Goal: Communication & Community: Answer question/provide support

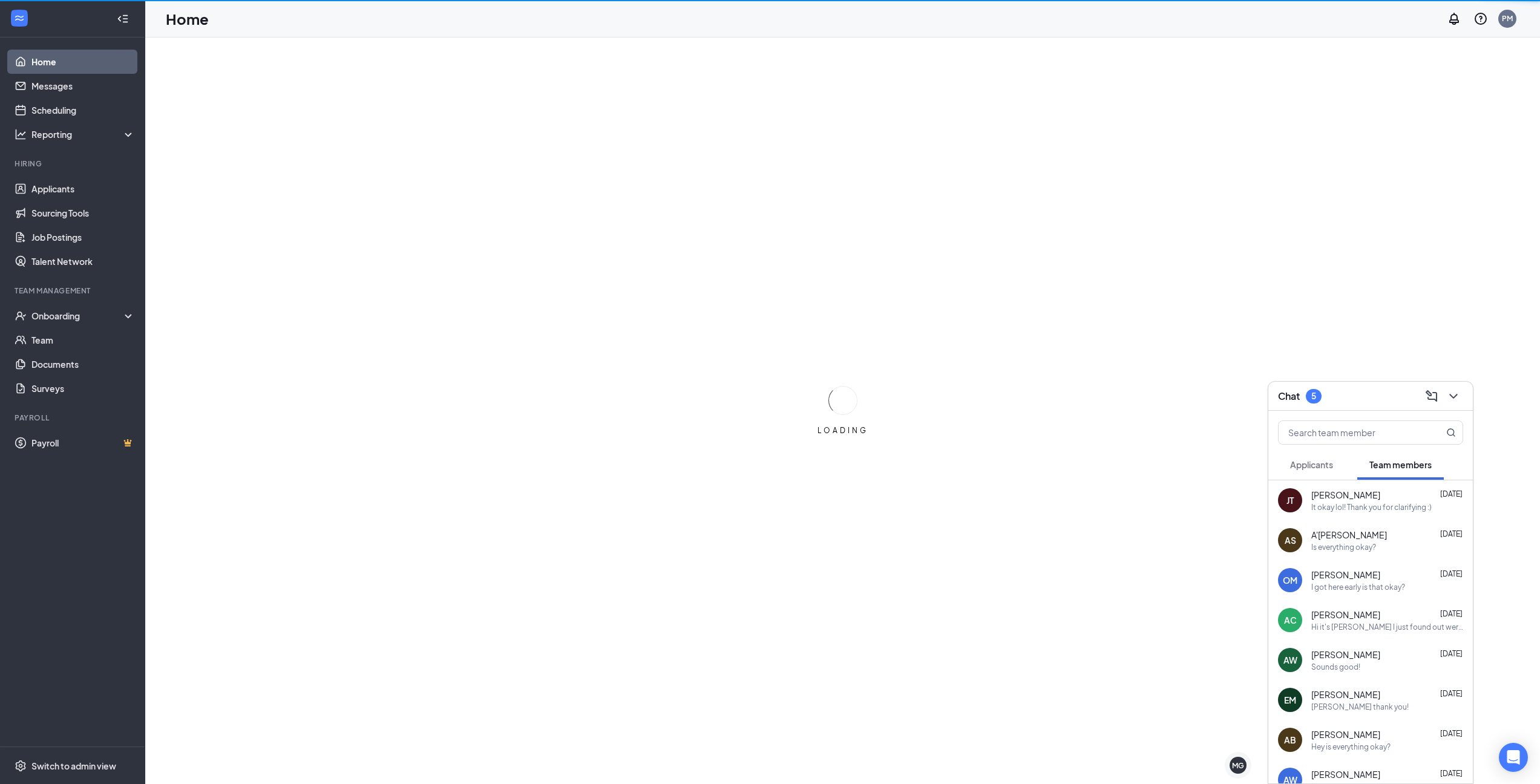
click at [1316, 471] on button "Applicants" at bounding box center [1311, 464] width 67 height 31
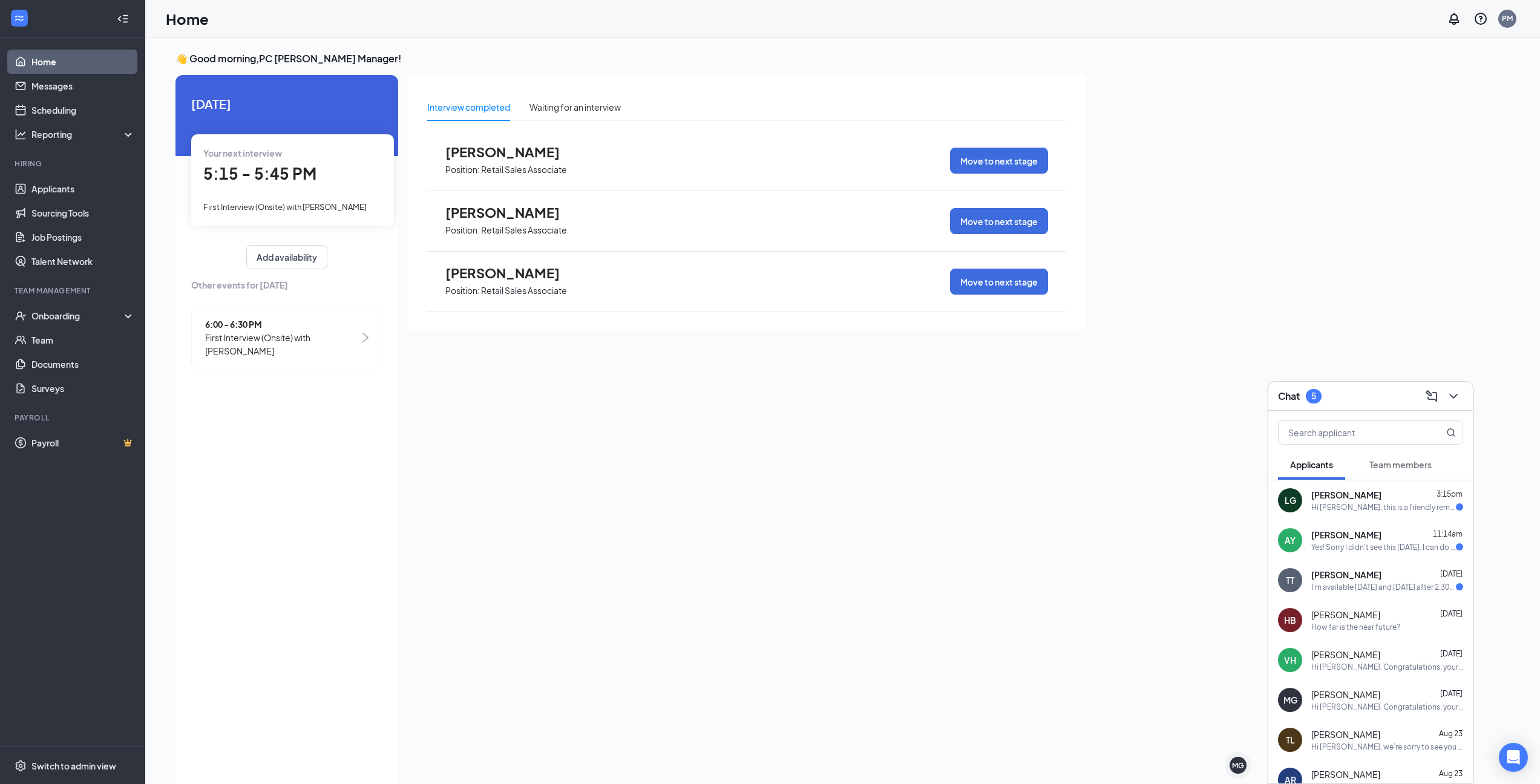
click at [1360, 515] on div "LG [PERSON_NAME] 3:15pm Hi [PERSON_NAME], this is a friendly reminder. Your mee…" at bounding box center [1370, 500] width 204 height 40
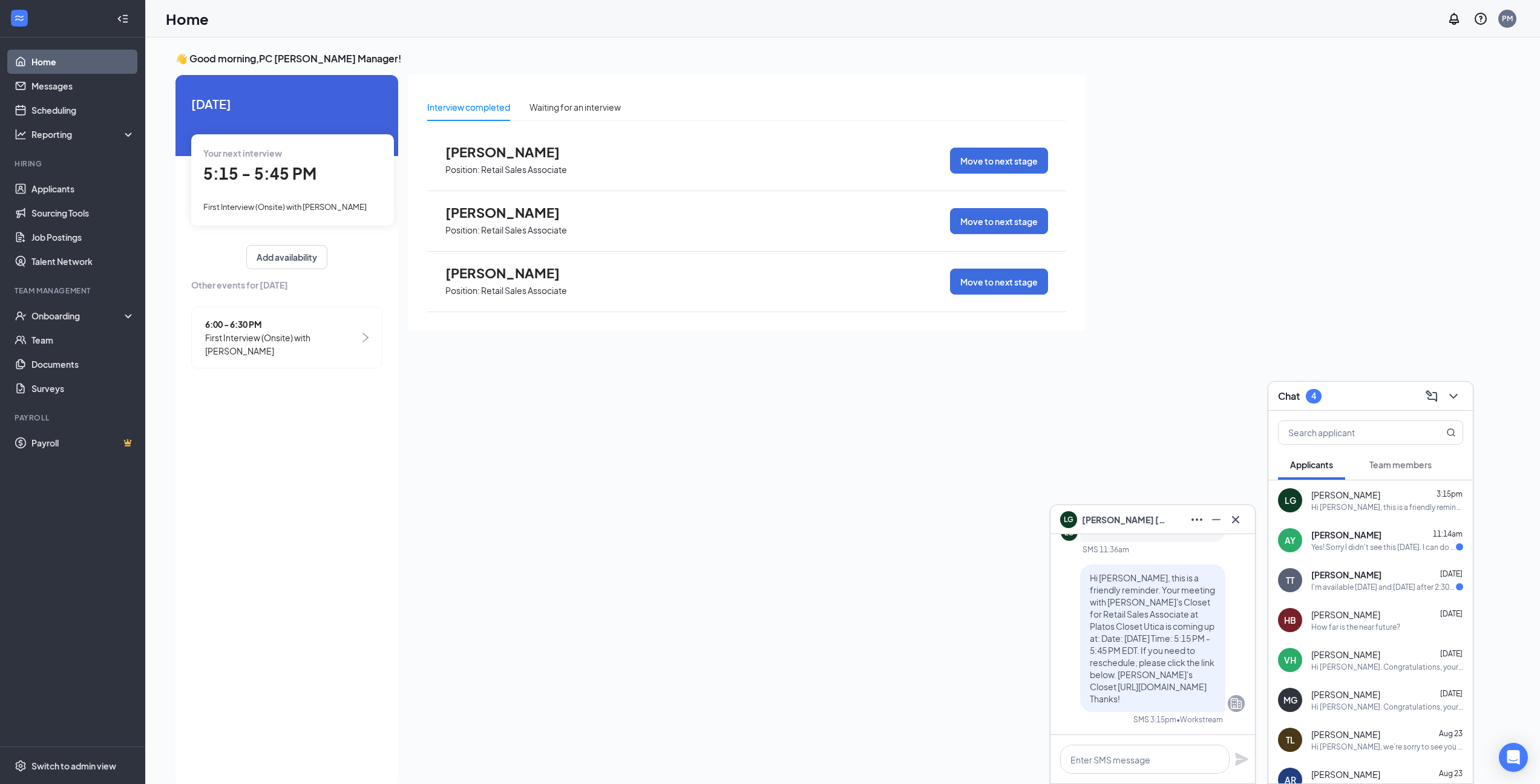
click at [1336, 547] on div "Yes! Sorry I didn't see this [DATE]. I can do anytime [DATE] afternoon or later" at bounding box center [1384, 547] width 145 height 11
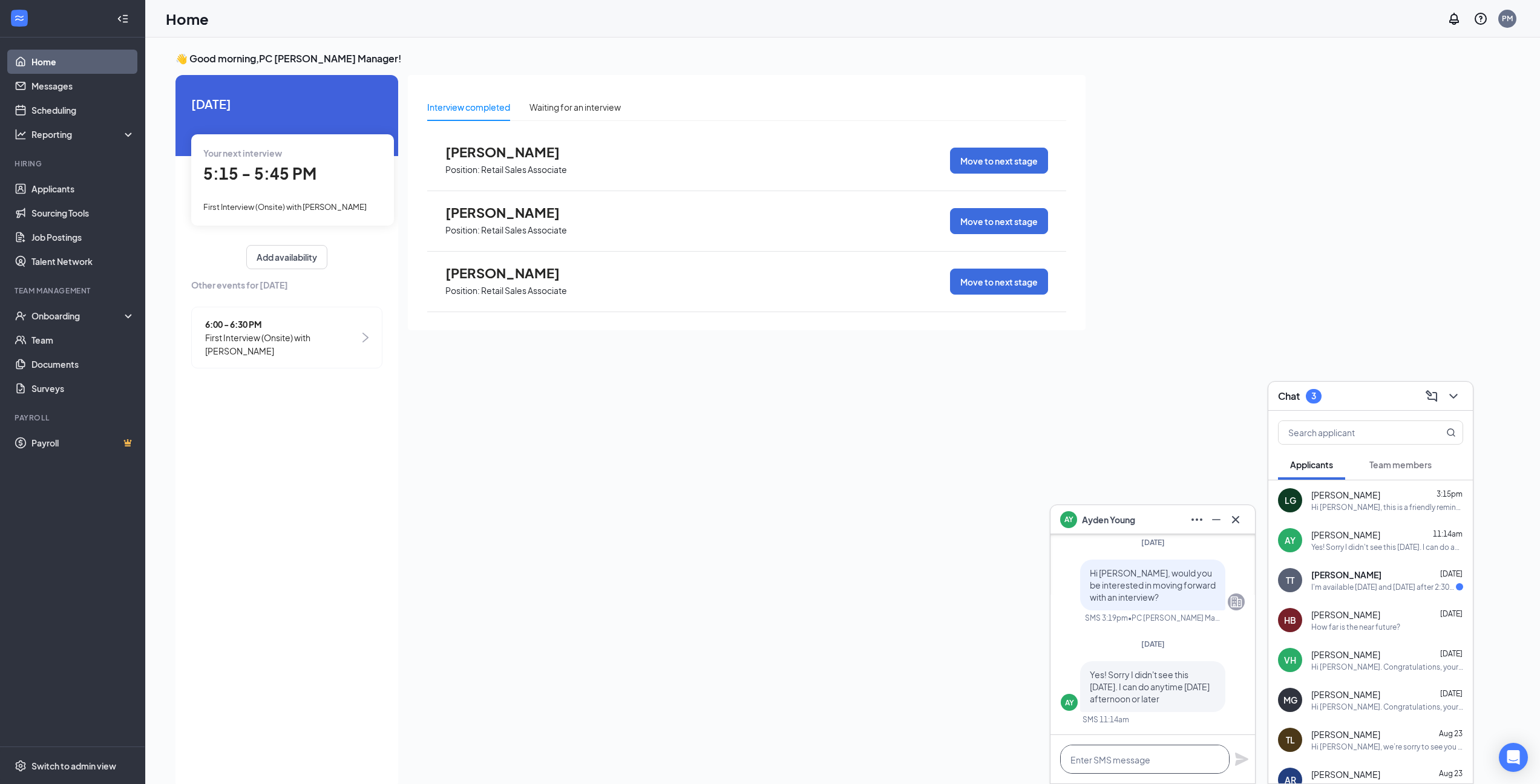
click at [1163, 772] on textarea at bounding box center [1145, 759] width 170 height 29
click at [1203, 762] on textarea "Is there any other days/times" at bounding box center [1145, 759] width 170 height 29
click at [1212, 757] on textarea "Is there any other days/times" at bounding box center [1145, 759] width 170 height 29
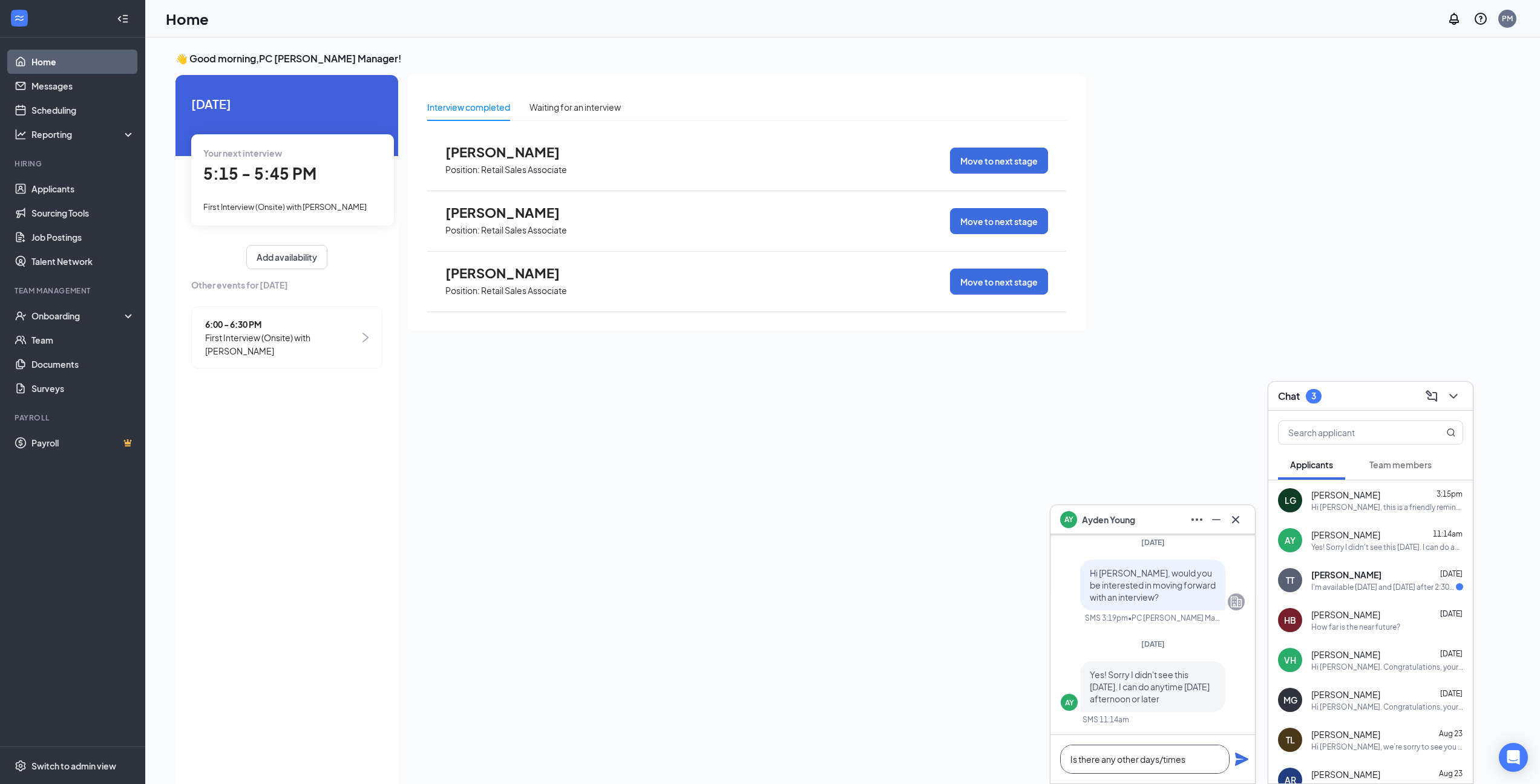
click at [1212, 757] on textarea "Is there any other days/times" at bounding box center [1145, 759] width 170 height 29
click at [1211, 759] on textarea "Is there any other days/times" at bounding box center [1145, 759] width 170 height 29
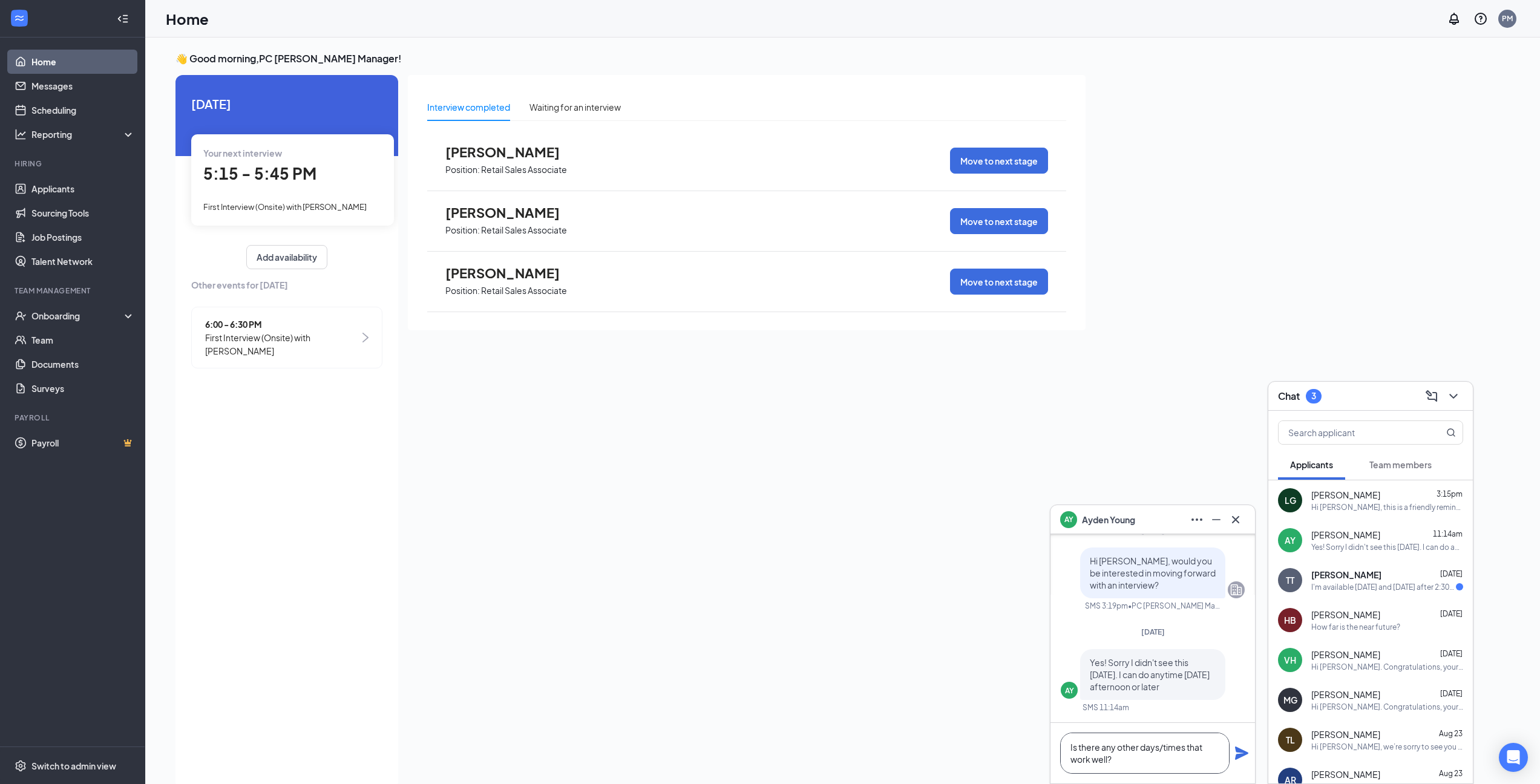
type textarea "Is there any other days/times that work well?"
click at [1241, 755] on icon "Plane" at bounding box center [1241, 753] width 13 height 13
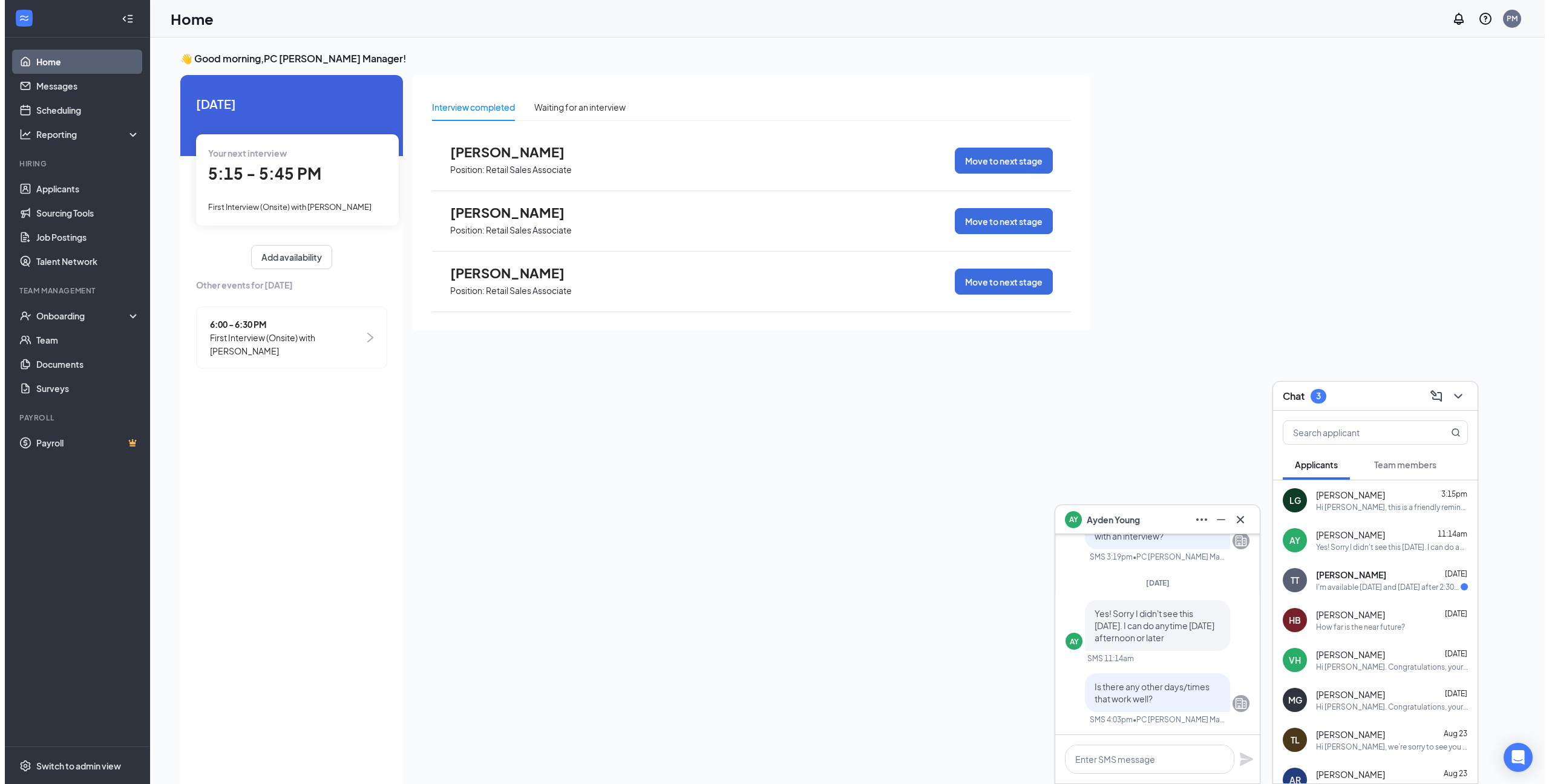
scroll to position [0, 0]
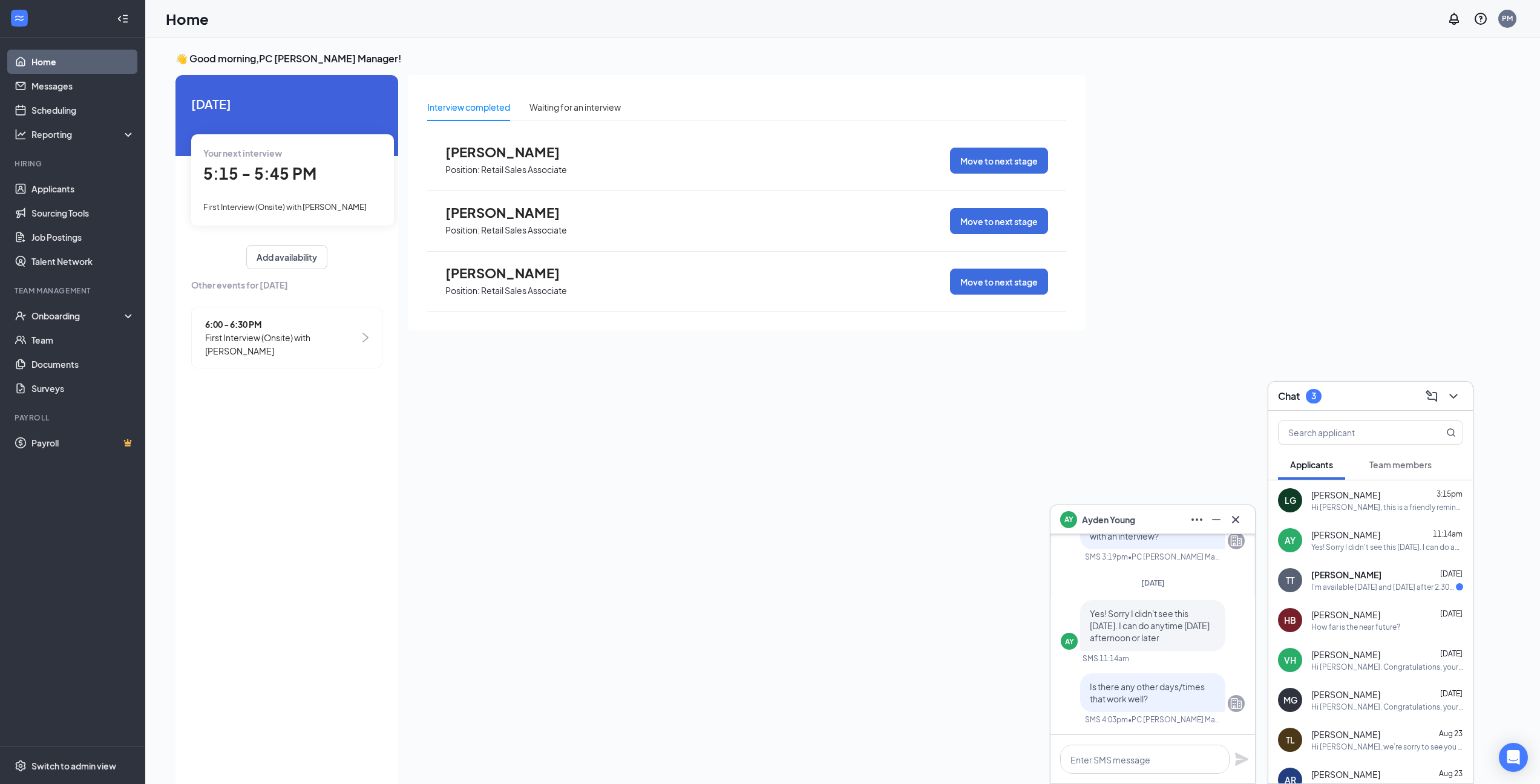
click at [1370, 575] on div "[PERSON_NAME] [DATE]" at bounding box center [1387, 575] width 152 height 12
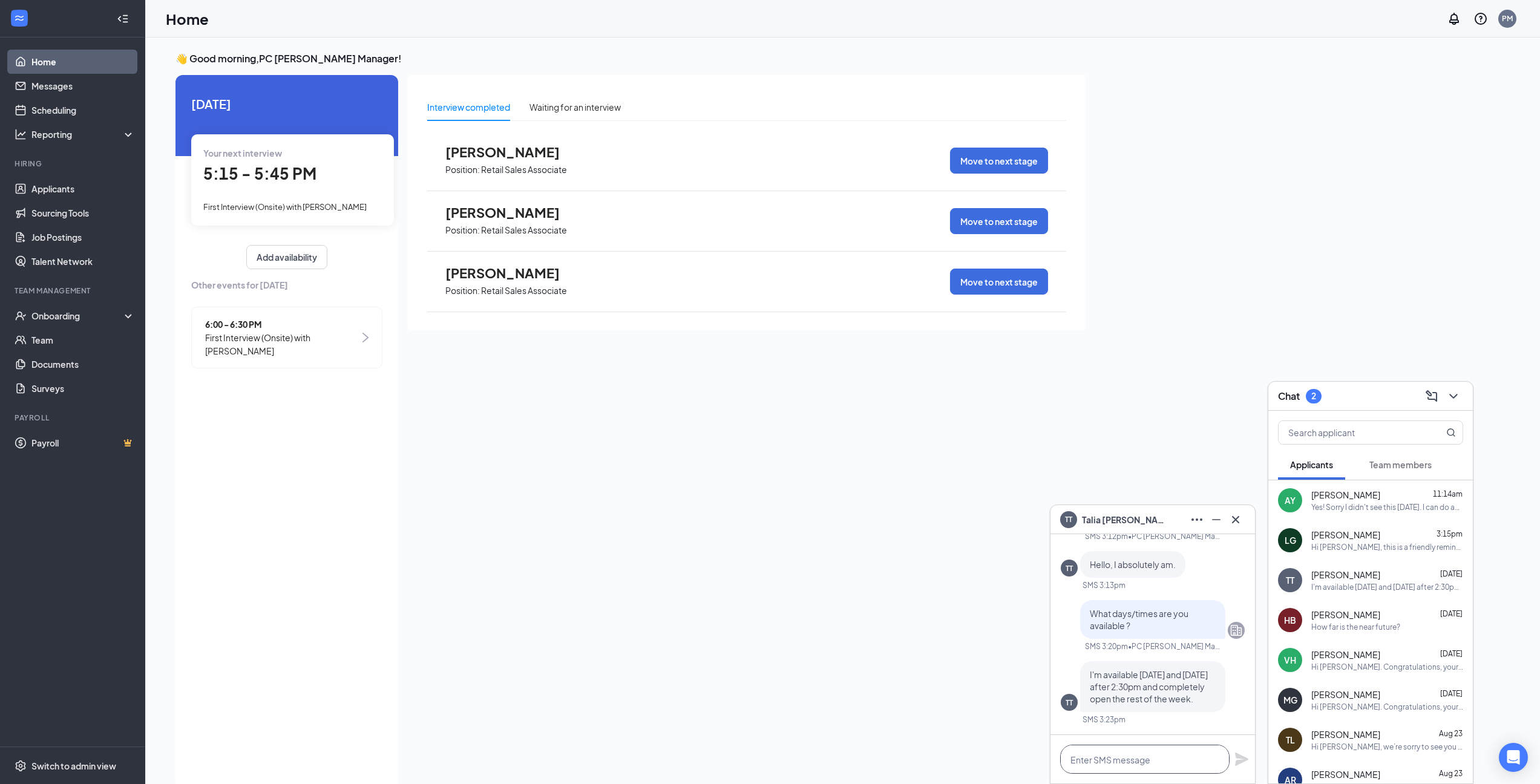
click at [1135, 760] on textarea at bounding box center [1145, 759] width 170 height 29
click at [1136, 763] on textarea at bounding box center [1145, 759] width 170 height 29
click at [1141, 757] on textarea at bounding box center [1145, 759] width 170 height 29
click at [1141, 757] on textarea at bounding box center [1145, 759] width 170 height 29
click at [67, 183] on link "Applicants" at bounding box center [83, 188] width 103 height 24
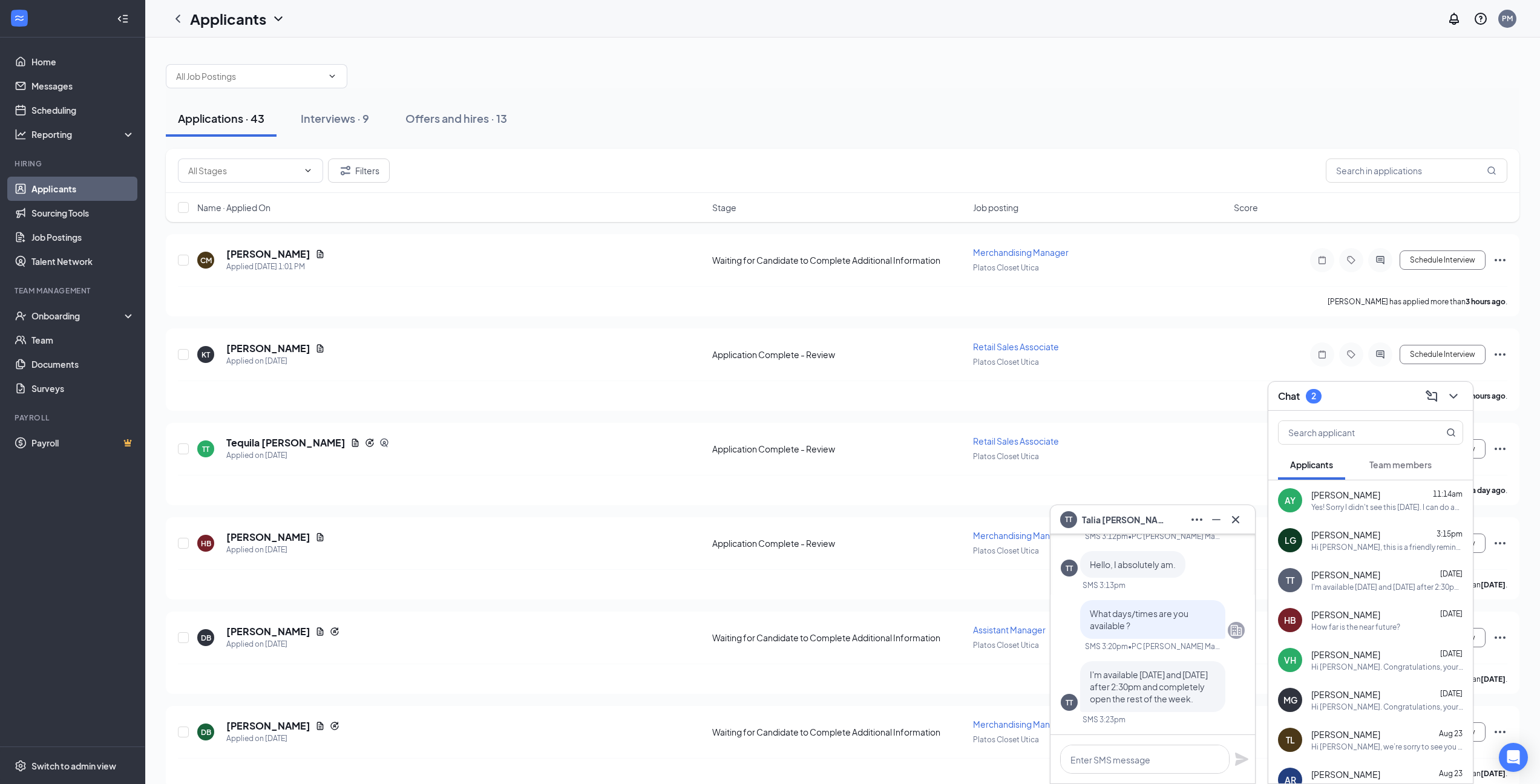
click at [384, 117] on div "Applications · 43 Interviews · 9 Offers and hires · 13" at bounding box center [843, 118] width 1354 height 36
drag, startPoint x: 333, startPoint y: 127, endPoint x: 409, endPoint y: 146, distance: 78.3
click at [333, 126] on button "Interviews · 9" at bounding box center [335, 118] width 93 height 36
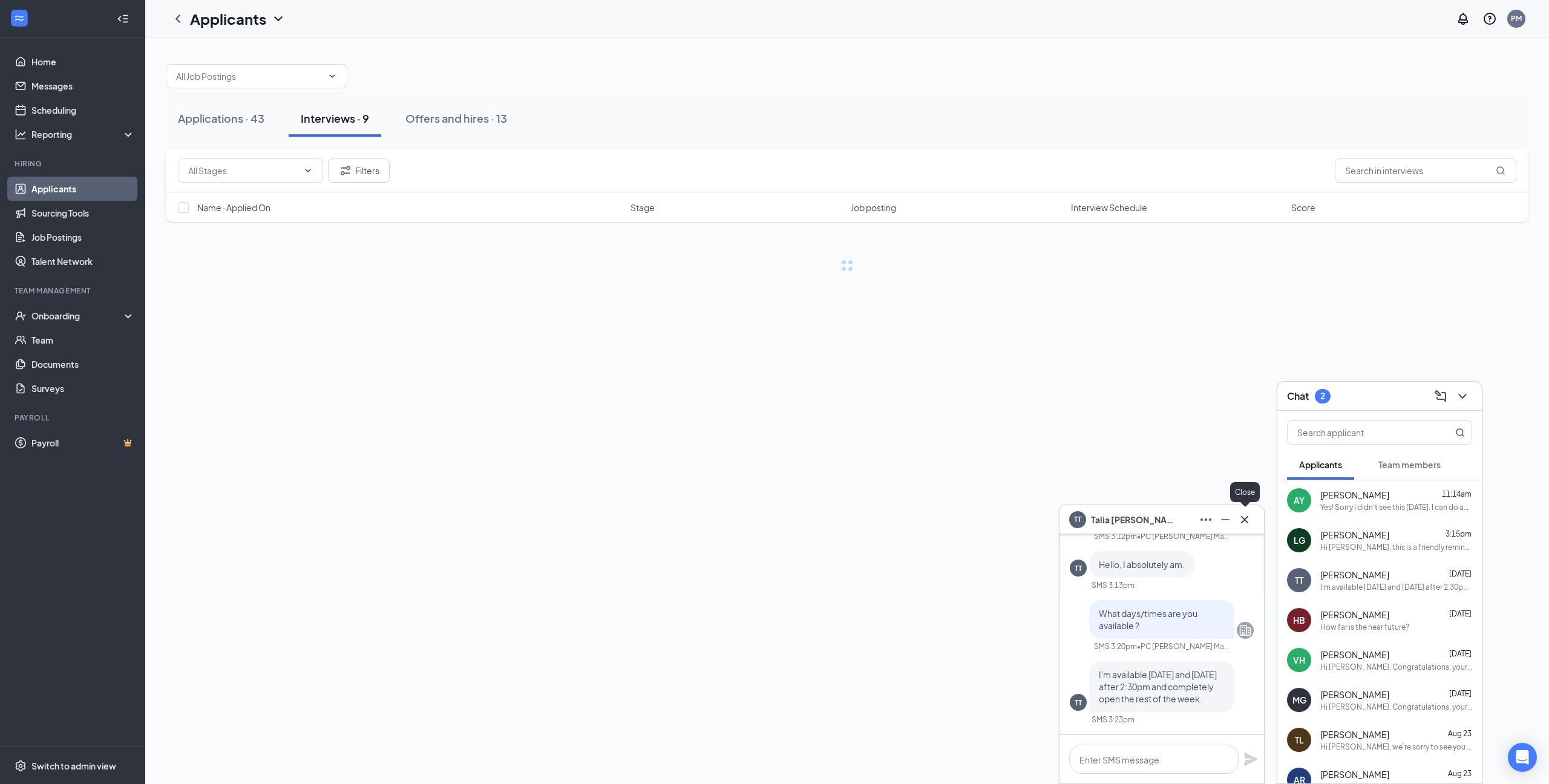
drag, startPoint x: 1244, startPoint y: 522, endPoint x: 1353, endPoint y: 424, distance: 146.6
click at [1245, 522] on div "TT [PERSON_NAME]" at bounding box center [1162, 520] width 204 height 29
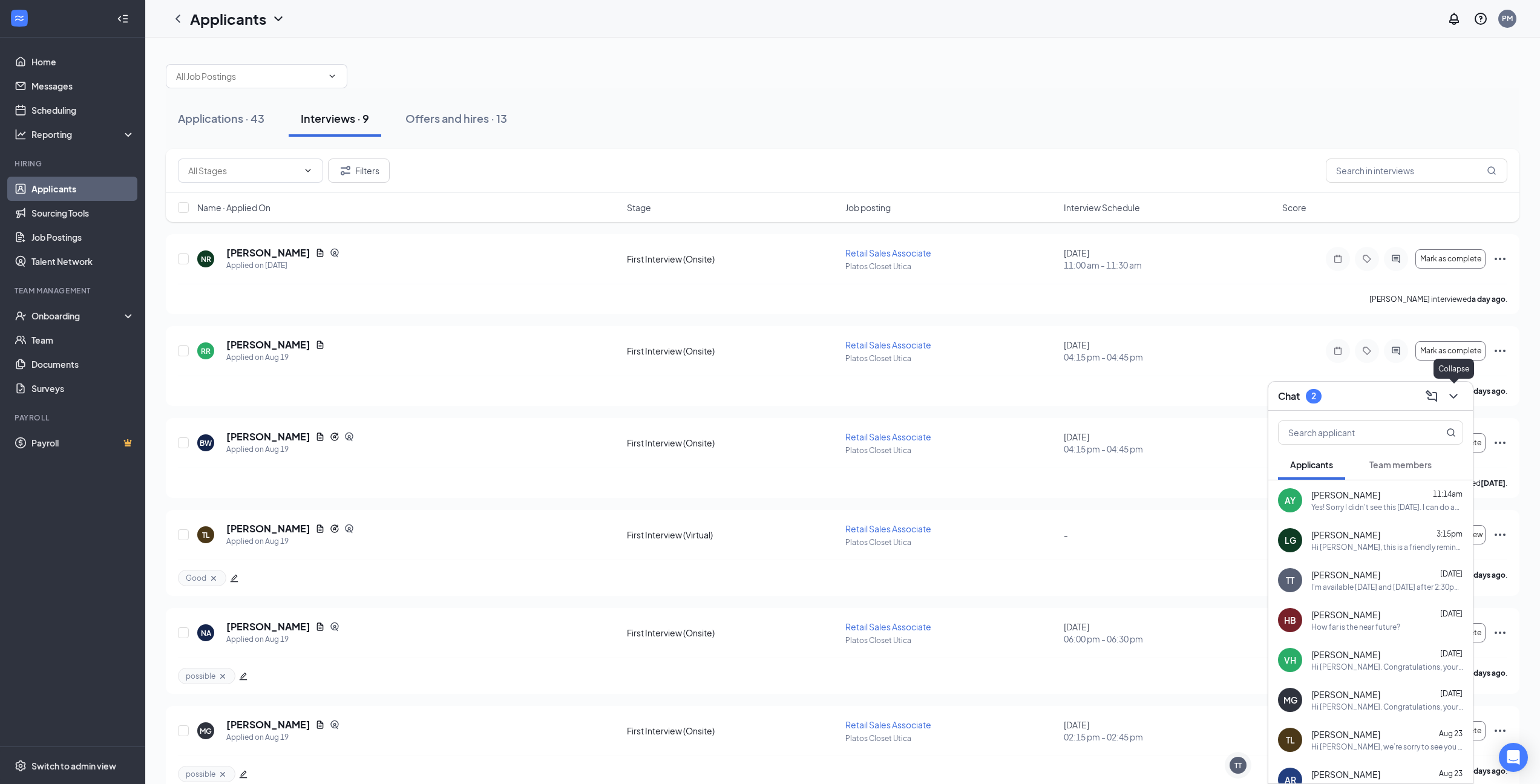
click at [1449, 394] on icon "ChevronDown" at bounding box center [1453, 396] width 14 height 14
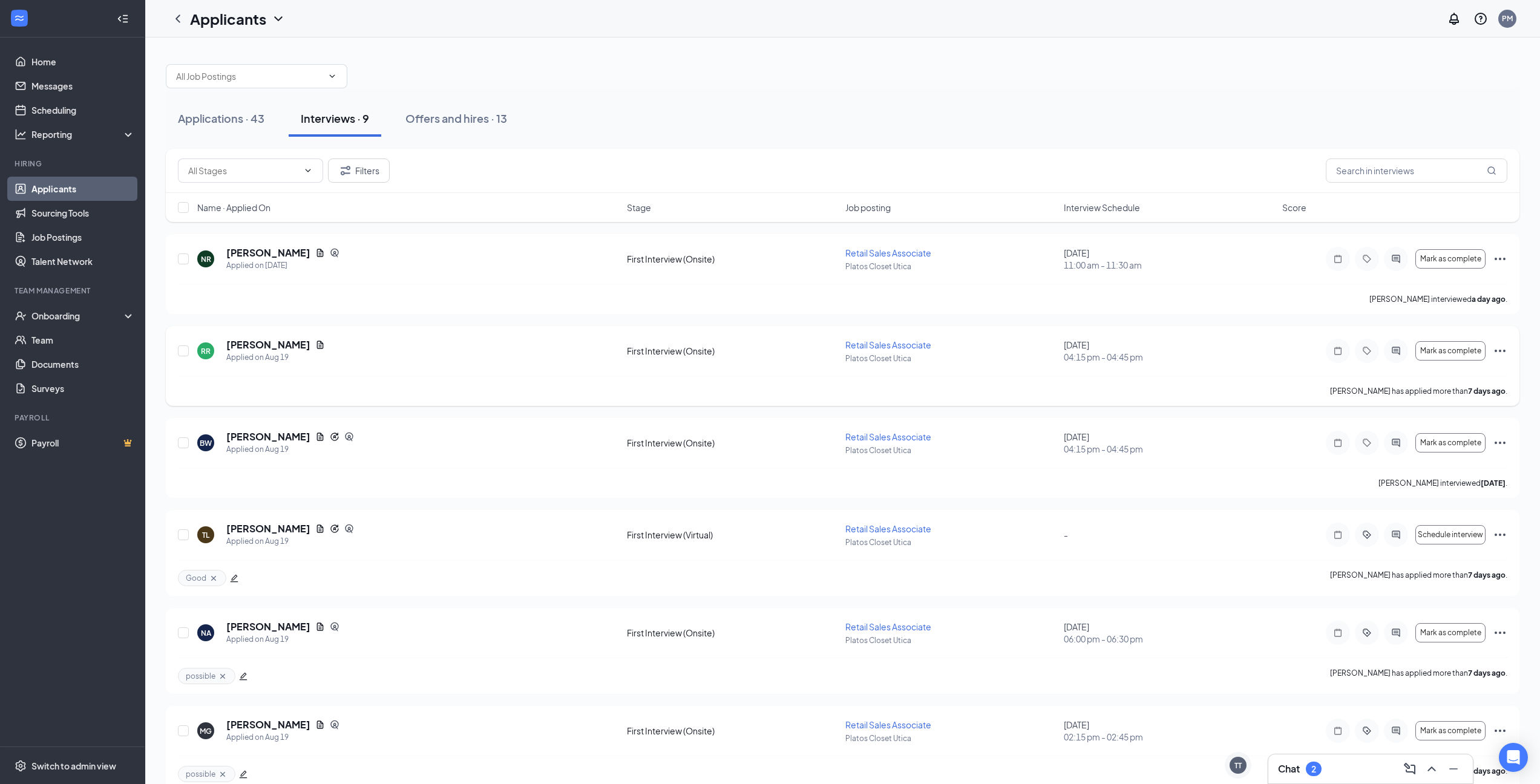
click at [256, 342] on h5 "[PERSON_NAME]" at bounding box center [268, 345] width 84 height 13
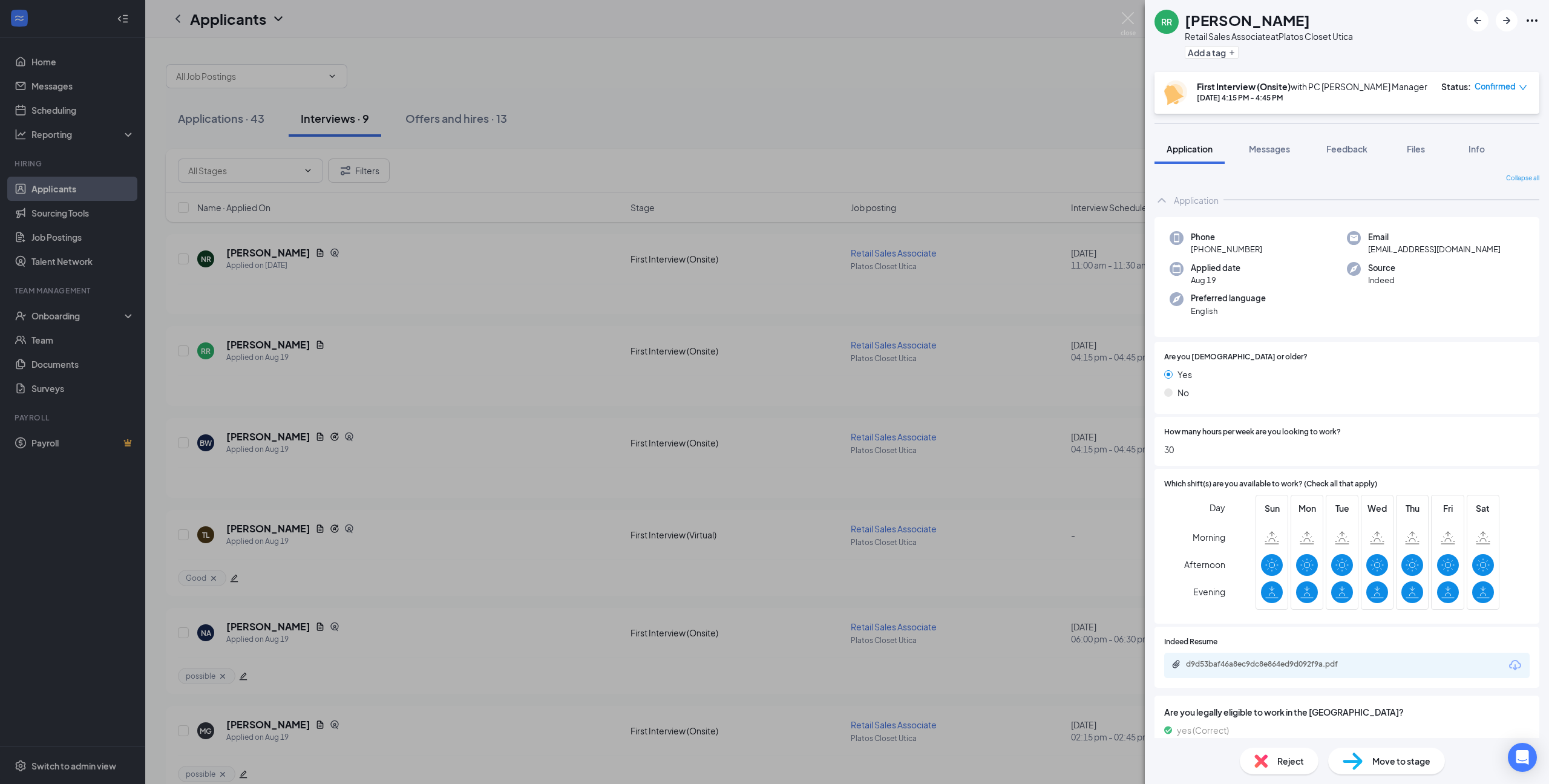
drag, startPoint x: 1418, startPoint y: 147, endPoint x: 1397, endPoint y: 184, distance: 42.5
click at [1417, 147] on span "Files" at bounding box center [1416, 148] width 18 height 11
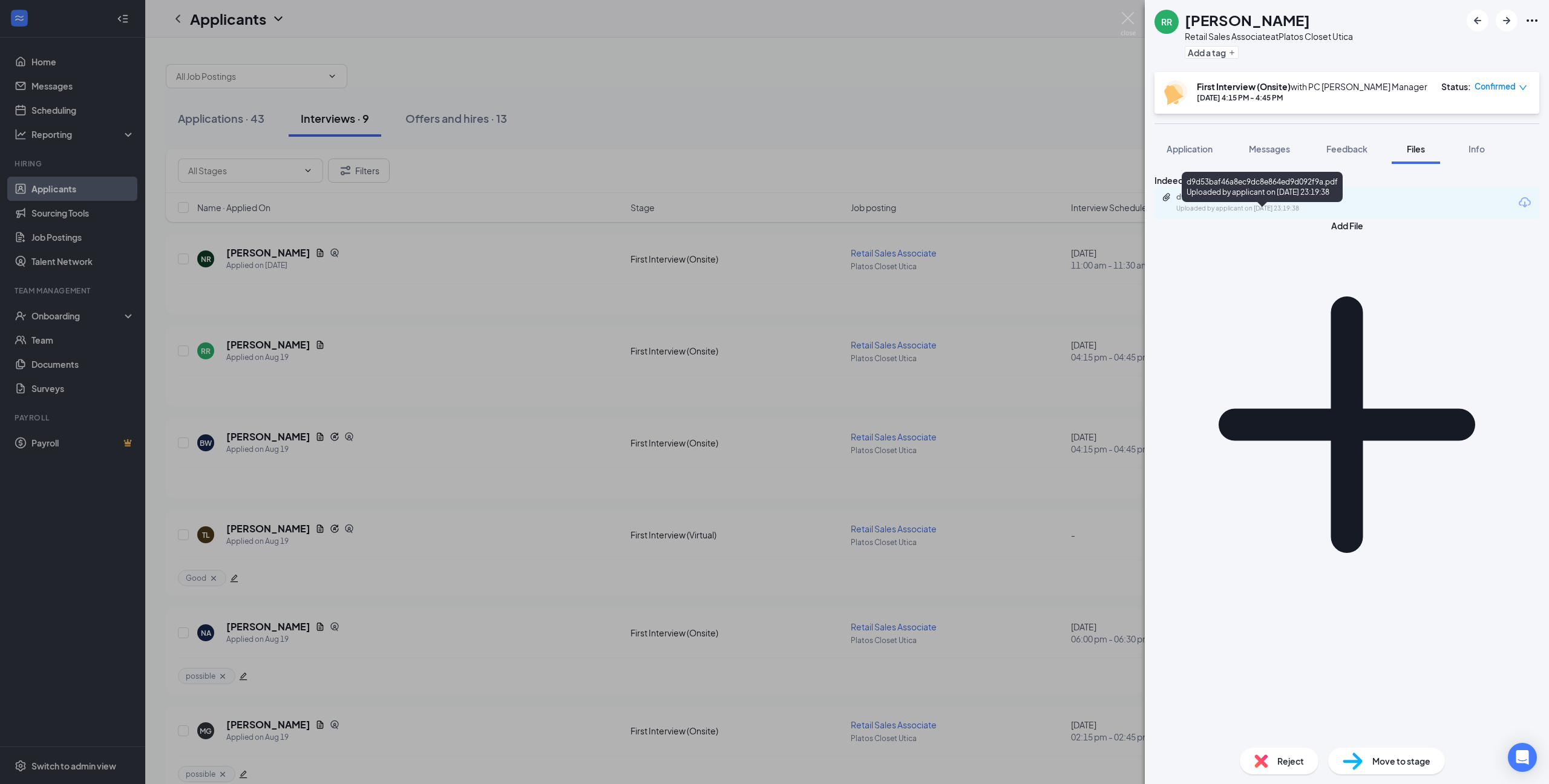
click at [1235, 214] on div "Uploaded by applicant on [DATE] 23:19:38" at bounding box center [1267, 209] width 181 height 10
click at [1197, 147] on span "Application" at bounding box center [1190, 148] width 46 height 11
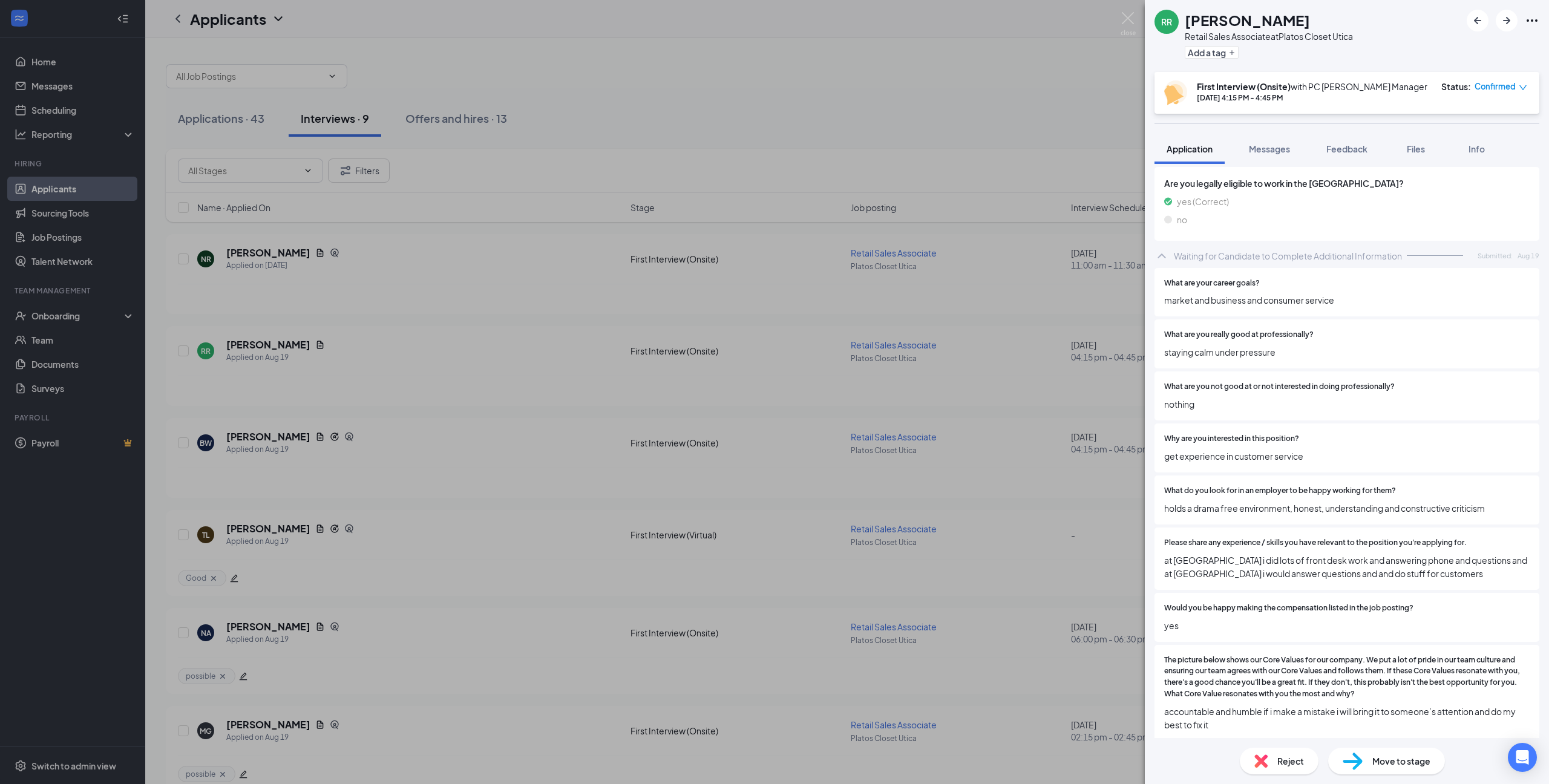
scroll to position [548, 0]
